Goal: Task Accomplishment & Management: Use online tool/utility

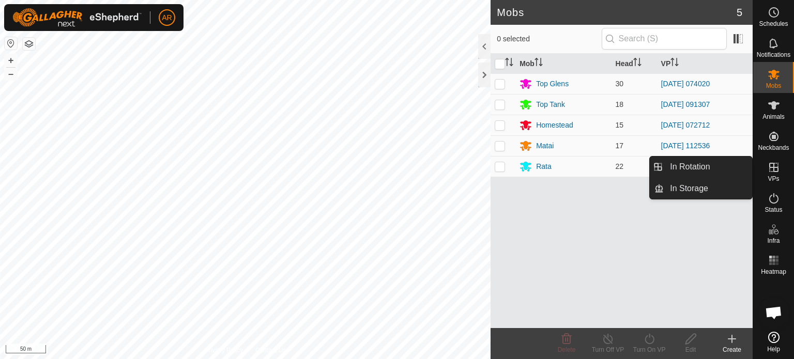
click at [774, 170] on icon at bounding box center [774, 167] width 12 height 12
click at [711, 168] on link "In Rotation" at bounding box center [708, 167] width 88 height 21
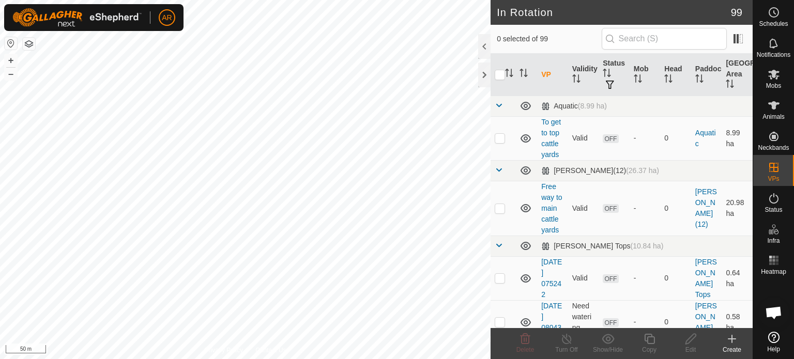
click at [729, 339] on icon at bounding box center [731, 339] width 7 height 0
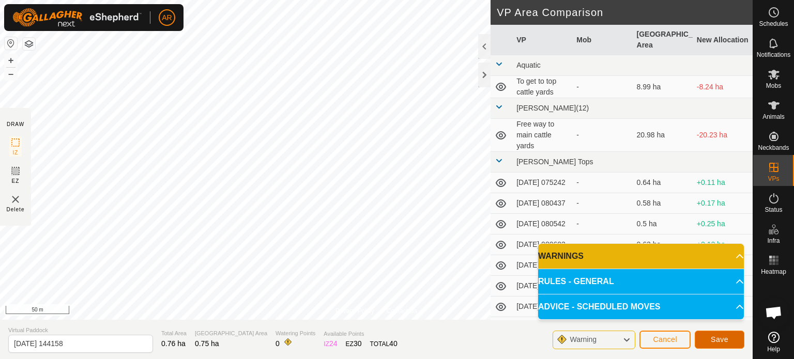
click at [717, 338] on span "Save" at bounding box center [720, 340] width 18 height 8
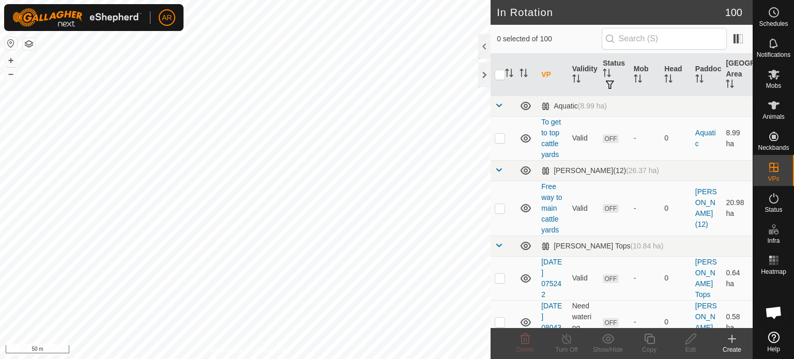
click at [732, 340] on icon at bounding box center [732, 339] width 0 height 7
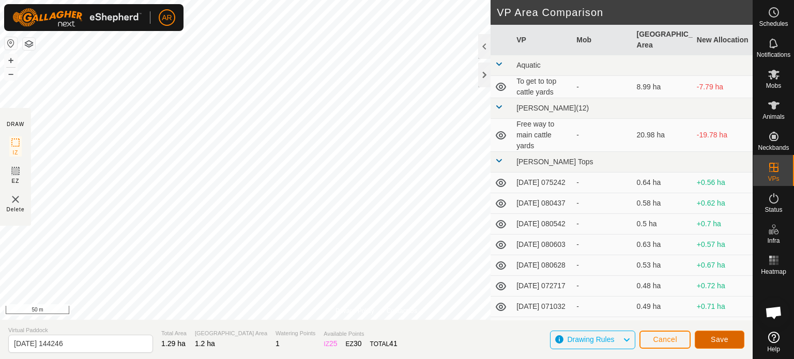
click at [721, 341] on span "Save" at bounding box center [720, 340] width 18 height 8
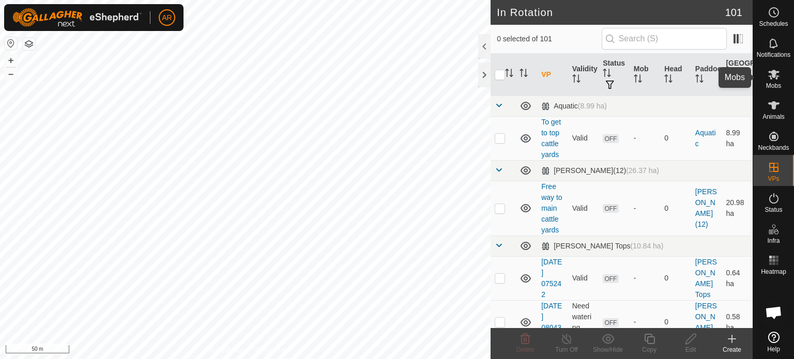
click at [770, 75] on icon at bounding box center [773, 75] width 11 height 10
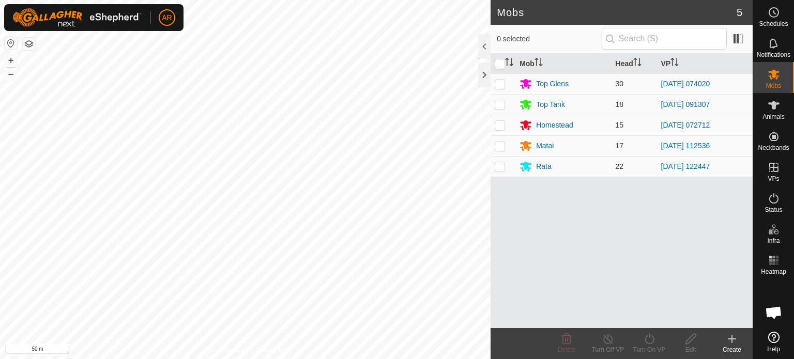
click at [505, 166] on p-tablecheckbox at bounding box center [500, 166] width 10 height 8
checkbox input "true"
click at [648, 341] on icon at bounding box center [649, 339] width 13 height 12
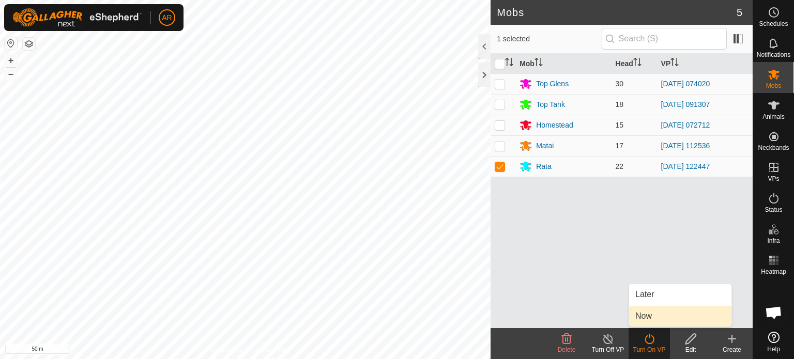
click at [644, 320] on link "Now" at bounding box center [680, 316] width 102 height 21
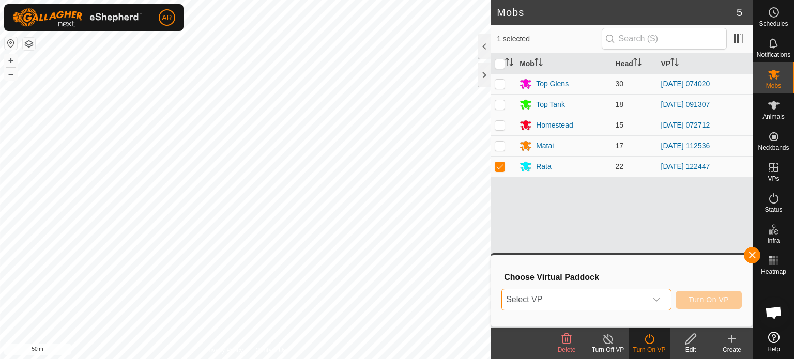
click at [582, 297] on span "Select VP" at bounding box center [574, 300] width 144 height 21
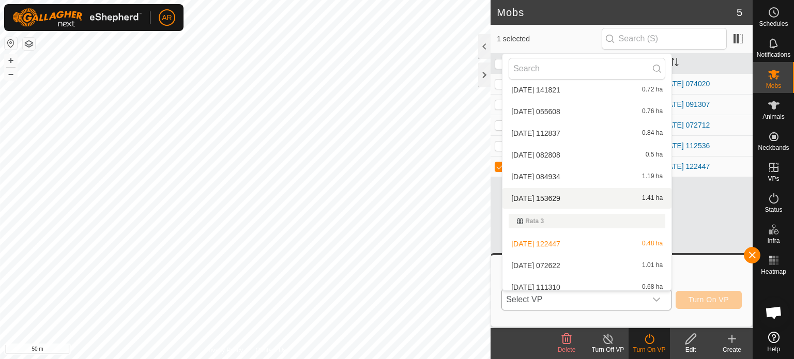
scroll to position [2342, 0]
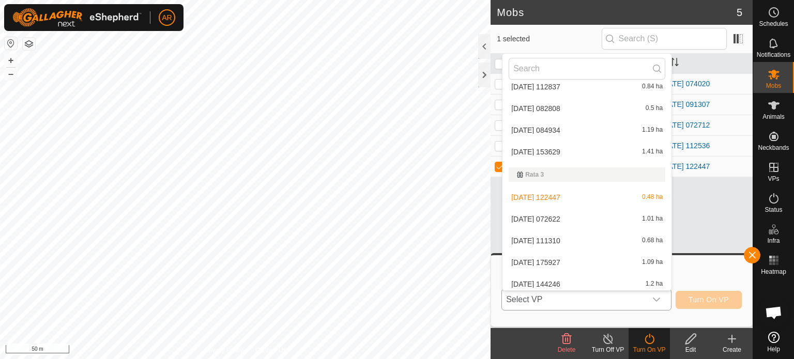
click at [544, 222] on li "[DATE] 072622 1.01 ha" at bounding box center [587, 219] width 169 height 21
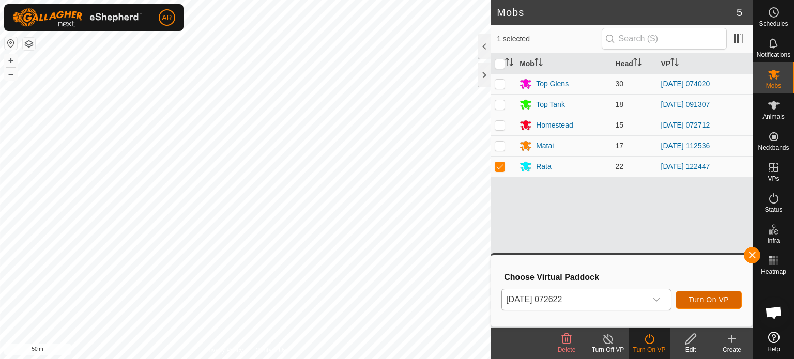
click at [714, 302] on span "Turn On VP" at bounding box center [709, 300] width 40 height 8
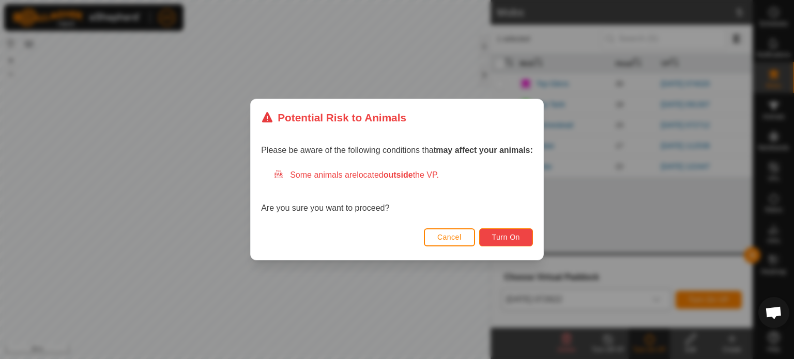
click at [517, 232] on button "Turn On" at bounding box center [506, 238] width 54 height 18
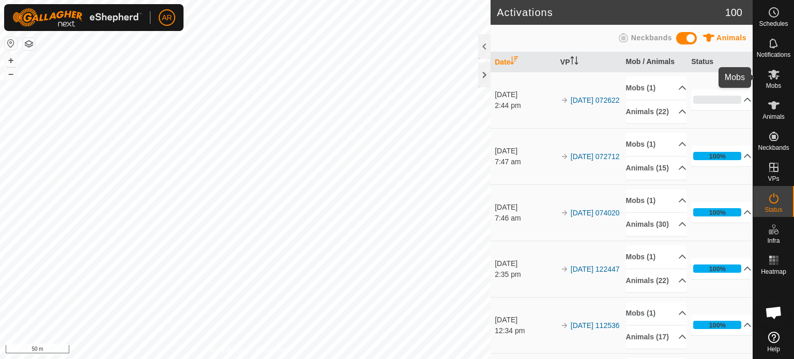
click at [770, 76] on icon at bounding box center [773, 75] width 11 height 10
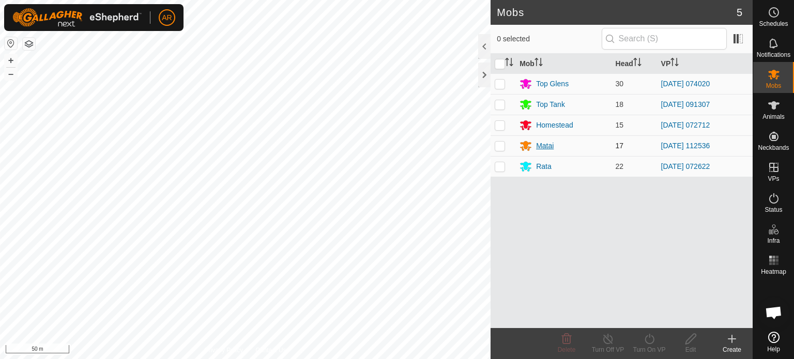
click at [540, 146] on div "Matai" at bounding box center [545, 146] width 18 height 11
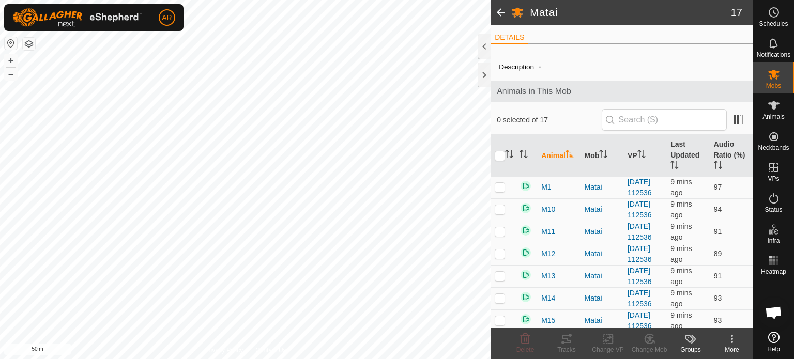
click at [503, 69] on div "Matai 17 DETAILS Description - Animals in This Mob 0 selected of 17 Animal Mob …" at bounding box center [376, 179] width 753 height 359
click at [772, 74] on icon at bounding box center [773, 75] width 11 height 10
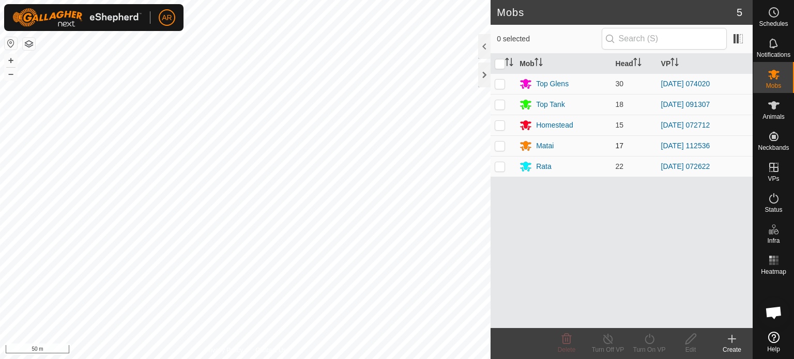
click at [498, 146] on p-checkbox at bounding box center [500, 146] width 10 height 8
checkbox input "true"
click at [650, 342] on icon at bounding box center [649, 339] width 13 height 12
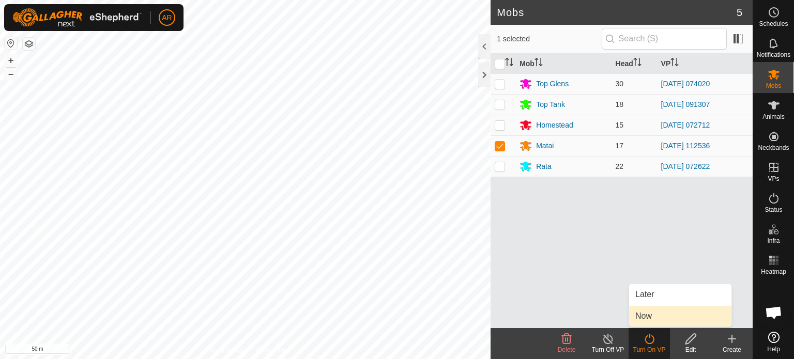
click at [649, 320] on link "Now" at bounding box center [680, 316] width 102 height 21
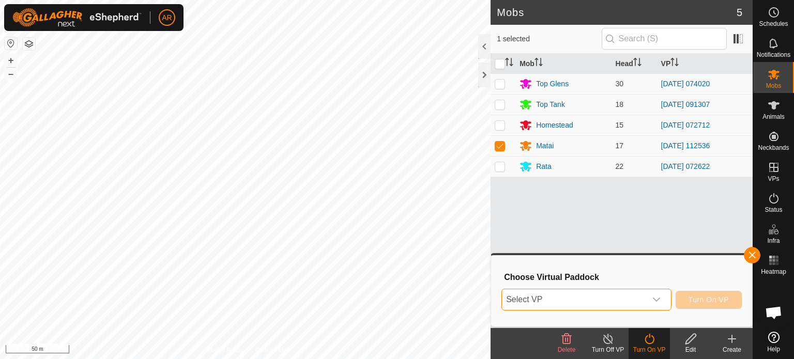
click at [598, 299] on span "Select VP" at bounding box center [574, 300] width 144 height 21
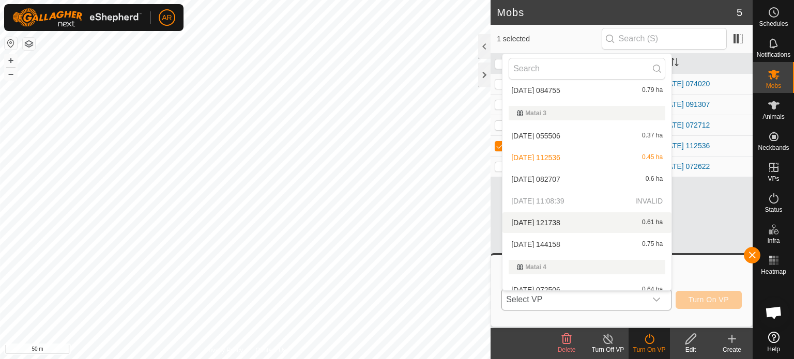
scroll to position [1567, 0]
click at [550, 246] on li "[DATE] 144158 0.75 ha" at bounding box center [587, 244] width 169 height 21
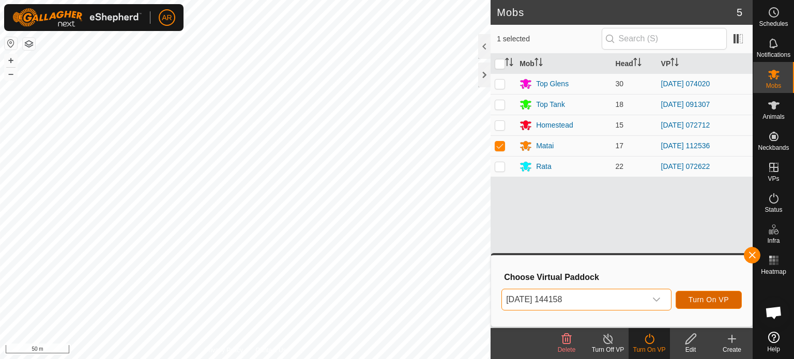
click at [695, 299] on span "Turn On VP" at bounding box center [709, 300] width 40 height 8
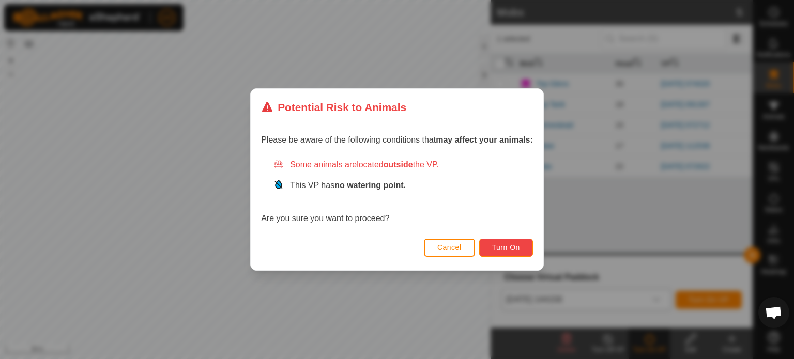
click at [513, 247] on span "Turn On" at bounding box center [506, 248] width 28 height 8
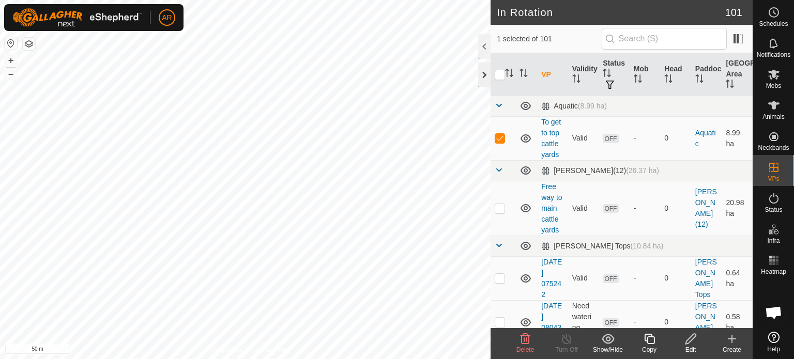
click at [487, 72] on div at bounding box center [484, 75] width 12 height 25
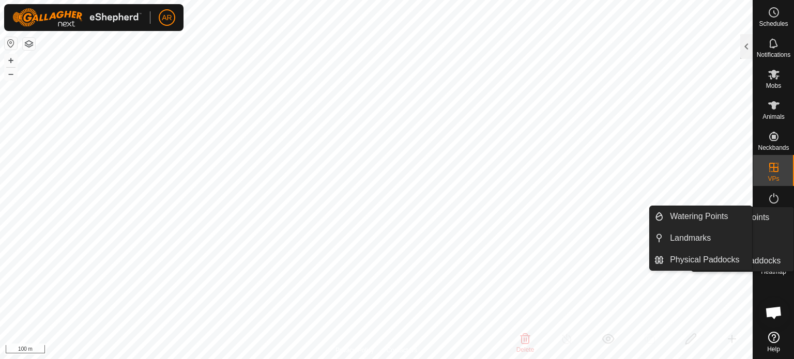
click at [794, 245] on div "Schedules Notifications Mobs Animals Neckbands VPs Status Infra Heatmap Help Wa…" at bounding box center [397, 179] width 794 height 359
